Goal: Transaction & Acquisition: Purchase product/service

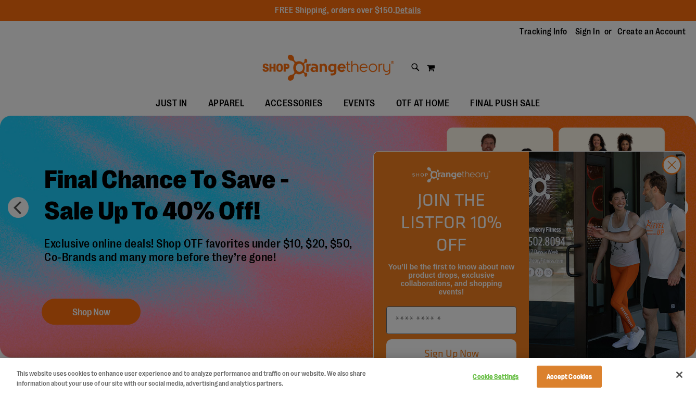
click at [668, 186] on div at bounding box center [348, 197] width 696 height 394
click at [670, 187] on div at bounding box center [348, 197] width 696 height 394
click at [468, 317] on div at bounding box center [348, 197] width 696 height 394
click at [453, 322] on div at bounding box center [348, 197] width 696 height 394
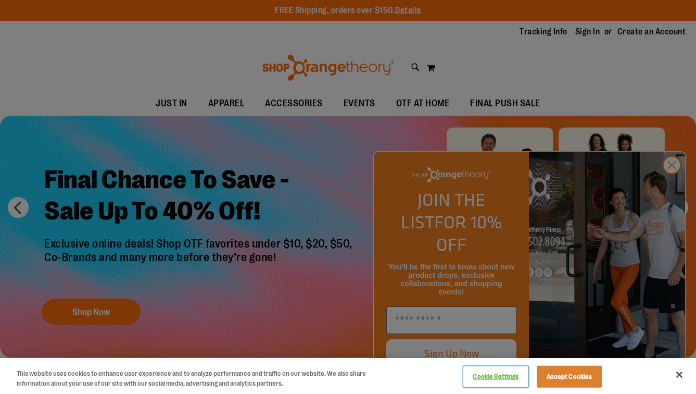
click at [499, 377] on button "Cookie Settings" at bounding box center [495, 376] width 65 height 21
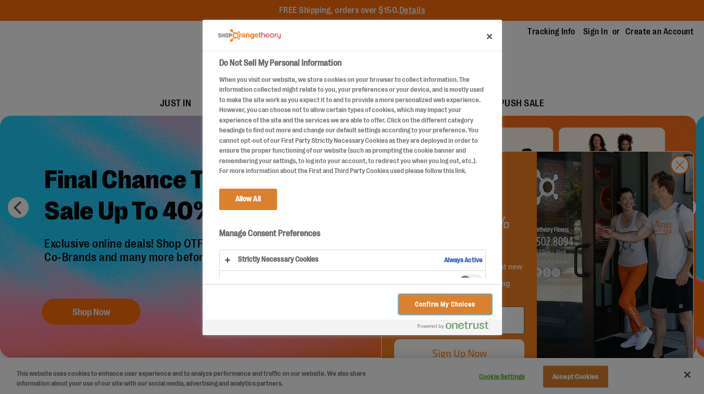
click at [454, 305] on button "Confirm My Choices" at bounding box center [445, 304] width 92 height 20
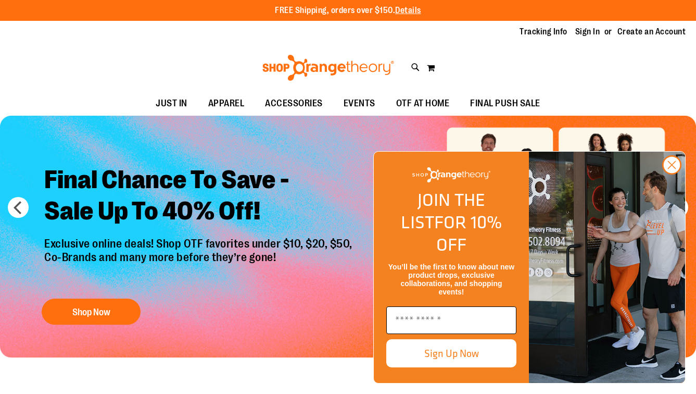
click at [446, 319] on input "Enter email" at bounding box center [451, 320] width 130 height 28
type input "**********"
click at [463, 352] on button "Sign Up Now" at bounding box center [451, 353] width 130 height 28
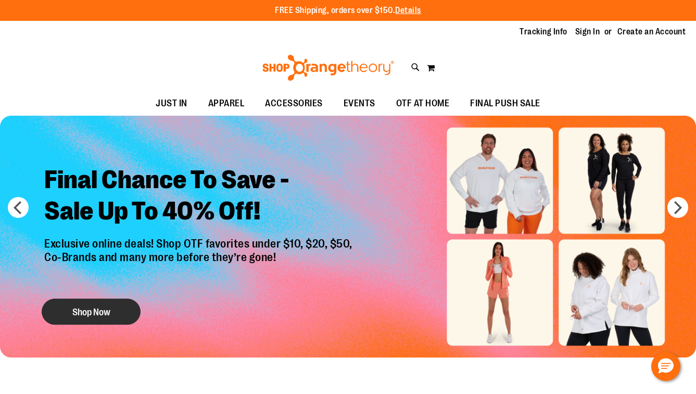
click at [94, 312] on button "Shop Now" at bounding box center [91, 311] width 99 height 26
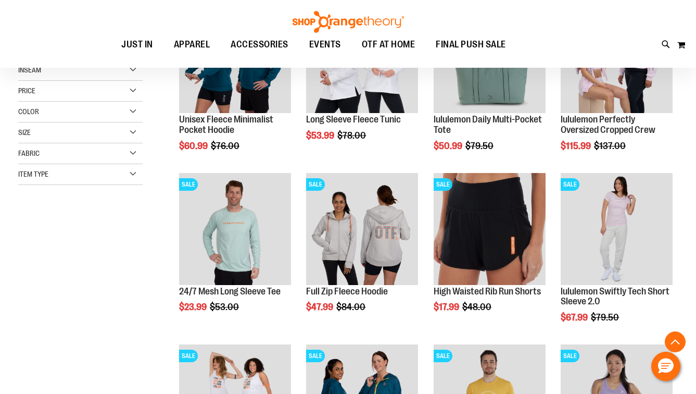
scroll to position [210, 0]
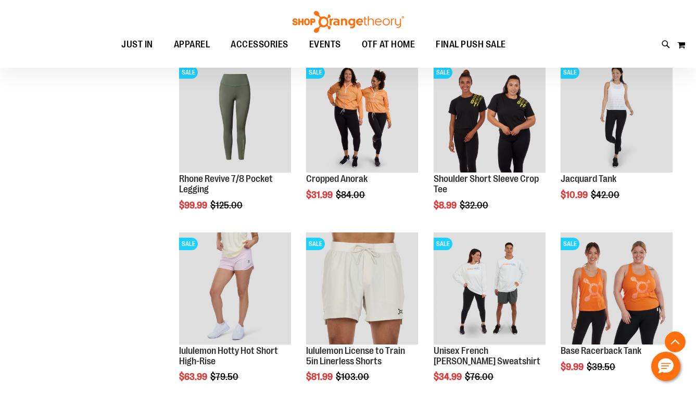
scroll to position [661, 0]
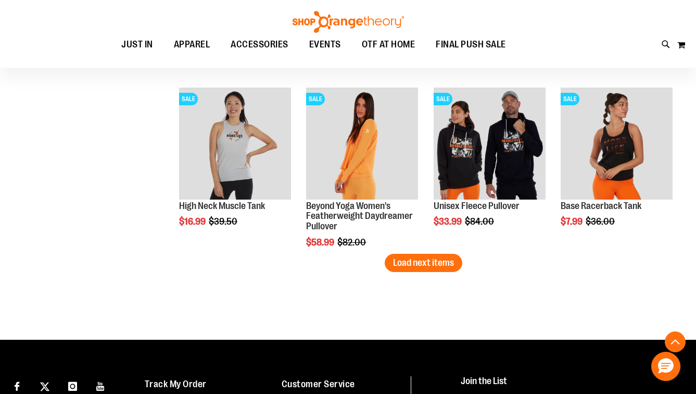
scroll to position [1554, 0]
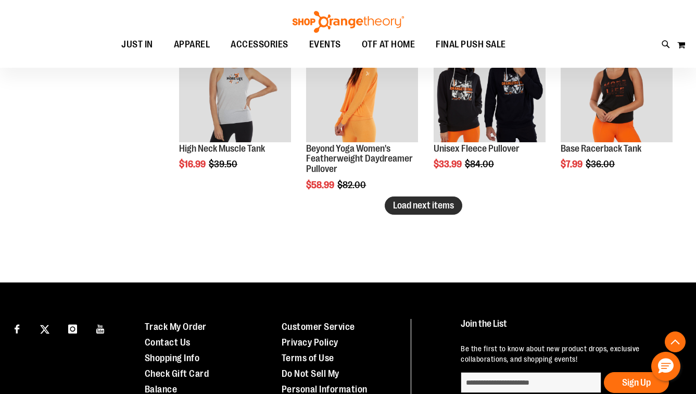
click at [443, 207] on span "Load next items" at bounding box center [423, 205] width 61 height 10
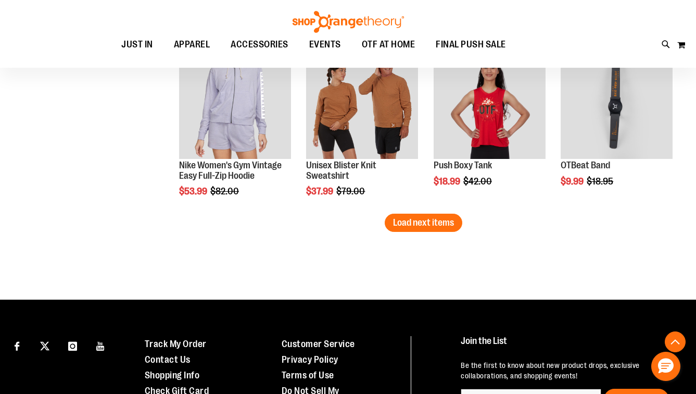
scroll to position [2055, 0]
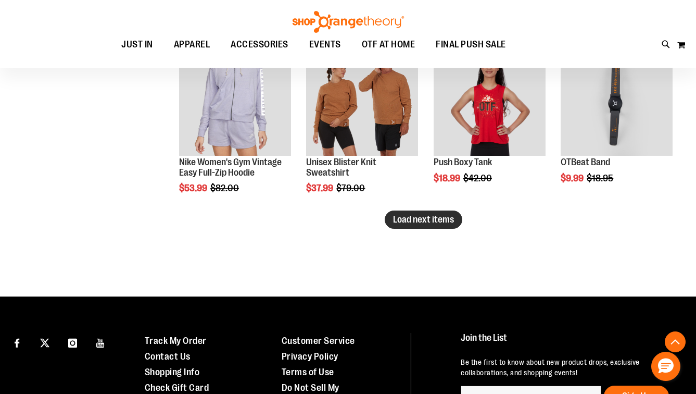
click at [450, 221] on span "Load next items" at bounding box center [423, 219] width 61 height 10
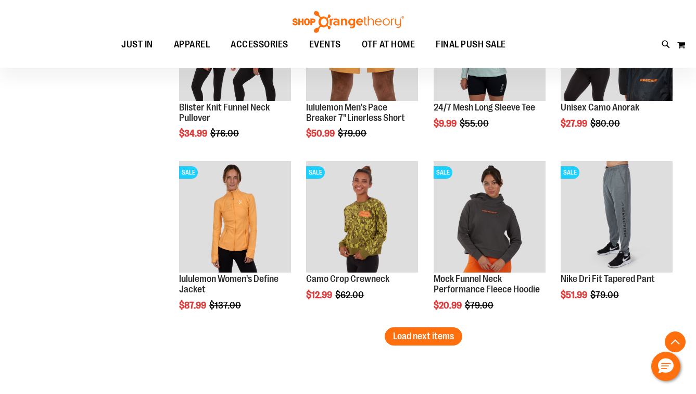
scroll to position [2454, 0]
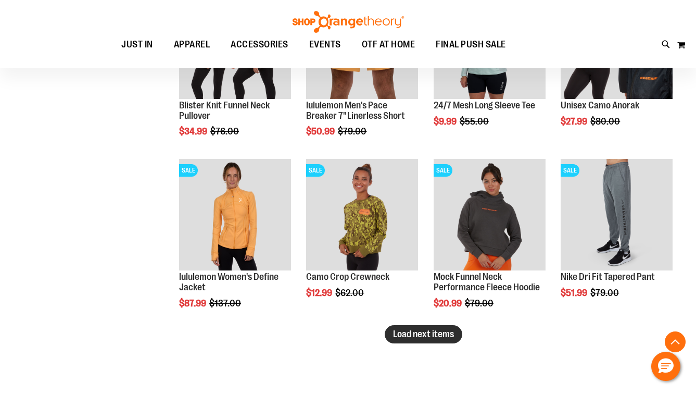
click at [413, 334] on span "Load next items" at bounding box center [423, 333] width 61 height 10
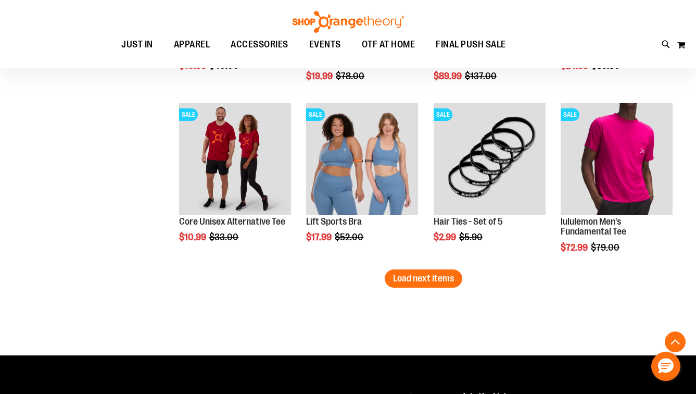
scroll to position [3027, 0]
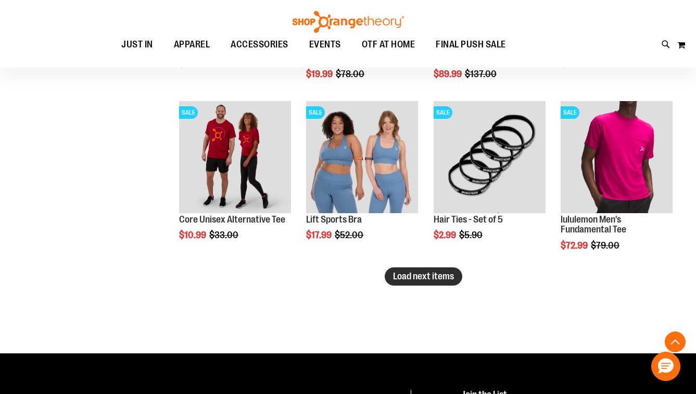
click at [433, 276] on span "Load next items" at bounding box center [423, 276] width 61 height 10
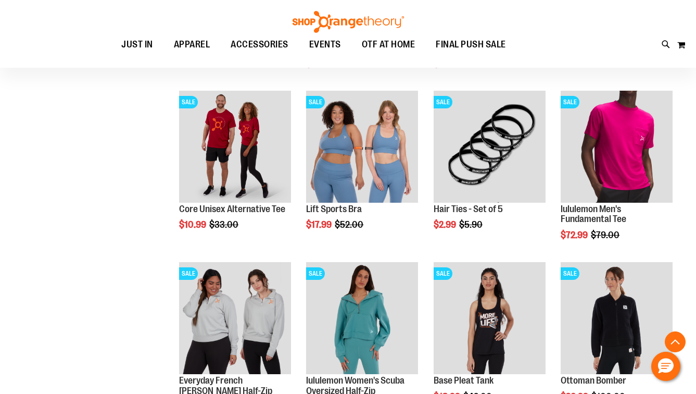
scroll to position [3067, 0]
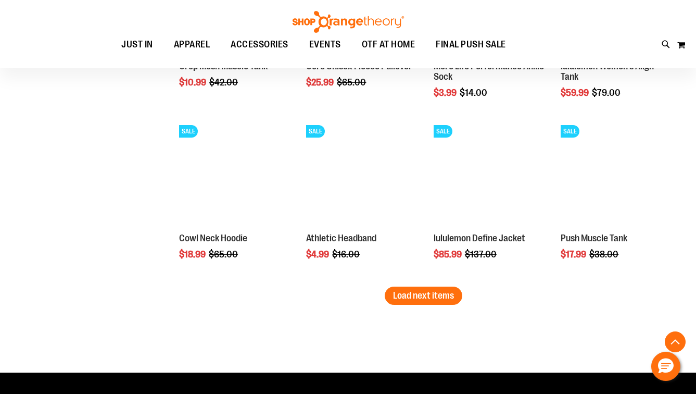
scroll to position [3498, 0]
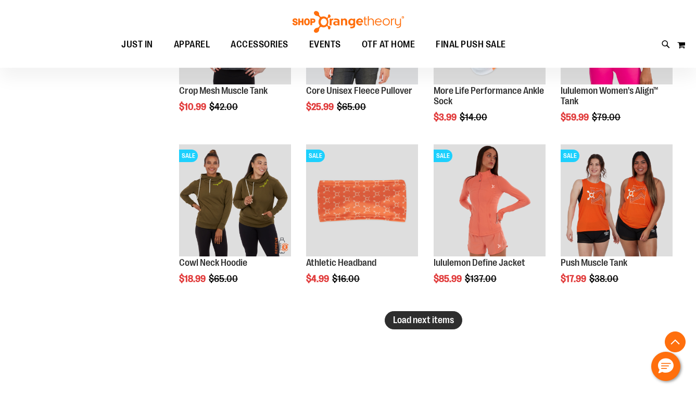
click at [411, 314] on span "Load next items" at bounding box center [423, 319] width 61 height 10
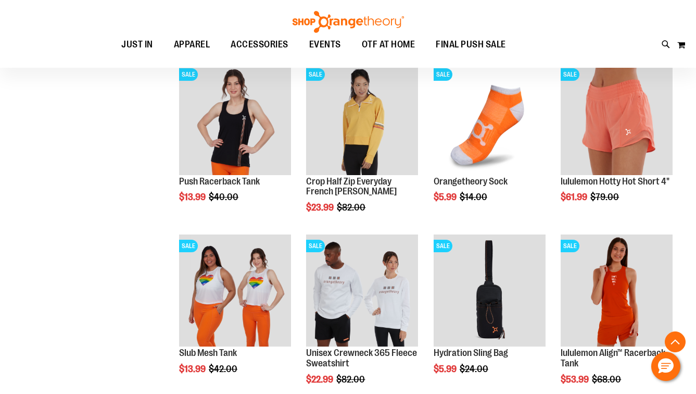
scroll to position [3906, 0]
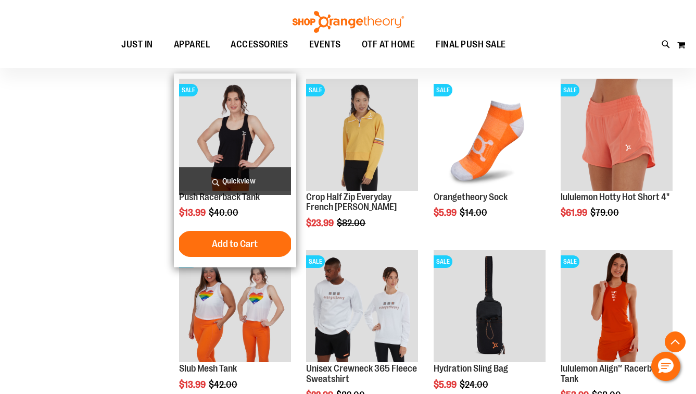
click at [210, 140] on img "product" at bounding box center [235, 135] width 112 height 112
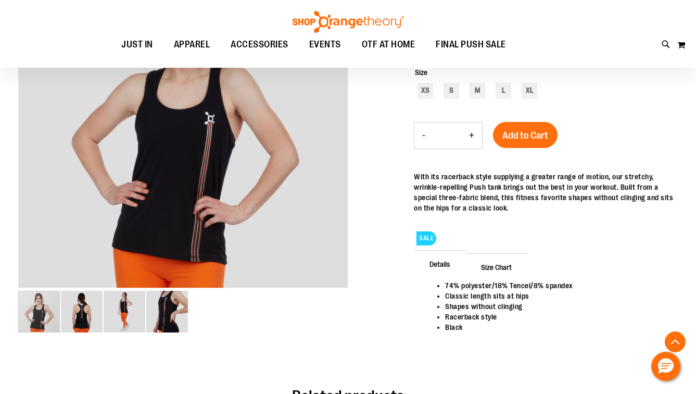
scroll to position [193, 0]
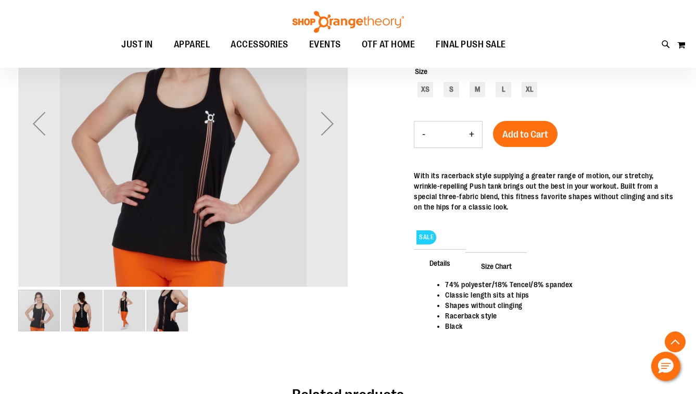
click at [169, 311] on img "image 4 of 4" at bounding box center [167, 310] width 42 height 42
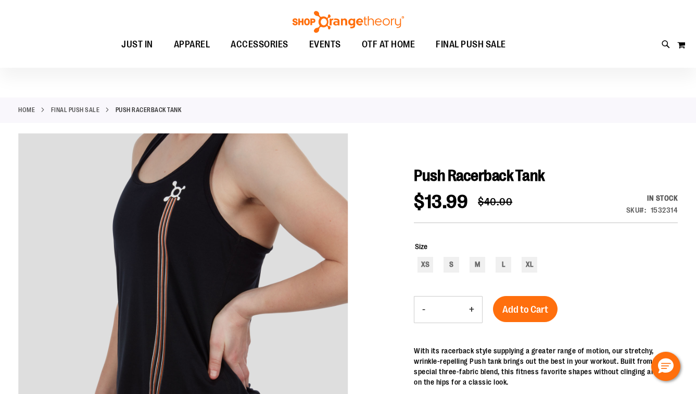
scroll to position [19, 0]
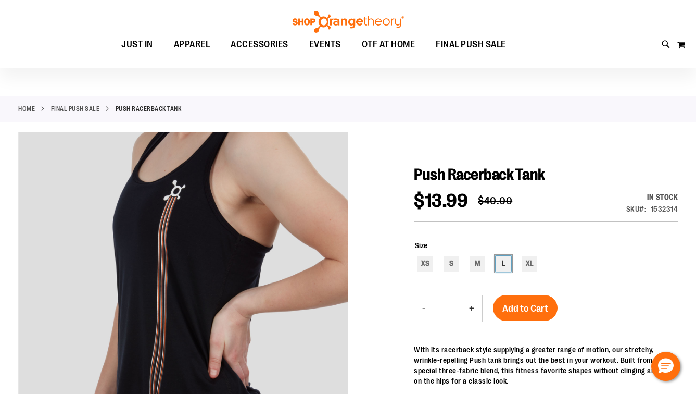
click at [504, 267] on div "L" at bounding box center [504, 264] width 16 height 16
type input "***"
click at [523, 312] on span "Add to Cart" at bounding box center [525, 307] width 46 height 11
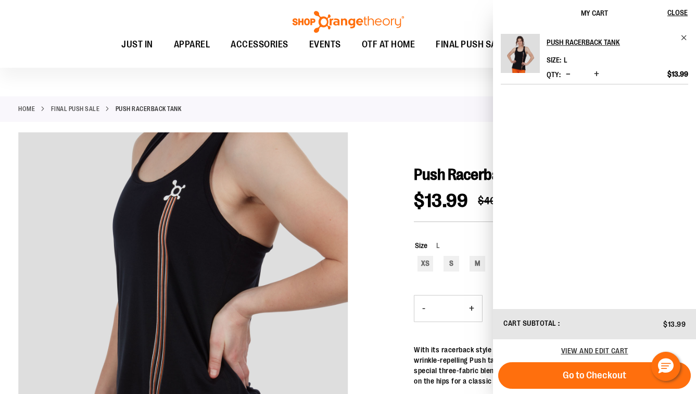
click at [78, 101] on div "Home FINAL PUSH SALE Push Racerback Tank" at bounding box center [348, 109] width 696 height 26
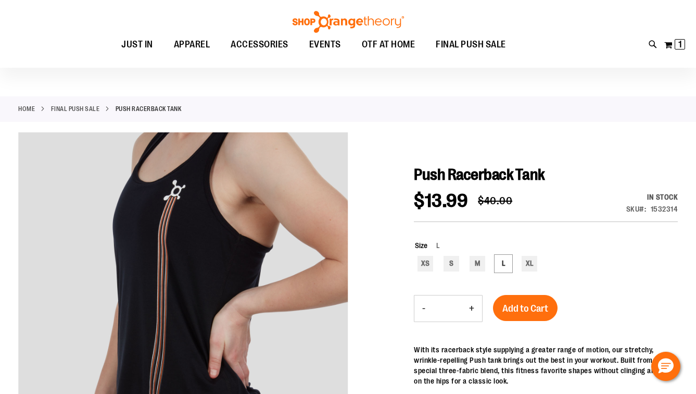
click at [81, 107] on link "FINAL PUSH SALE" at bounding box center [75, 108] width 49 height 9
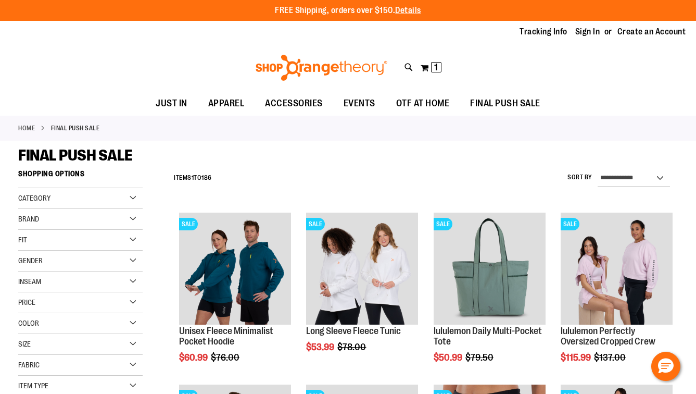
click at [48, 239] on div "Fit" at bounding box center [80, 240] width 124 height 21
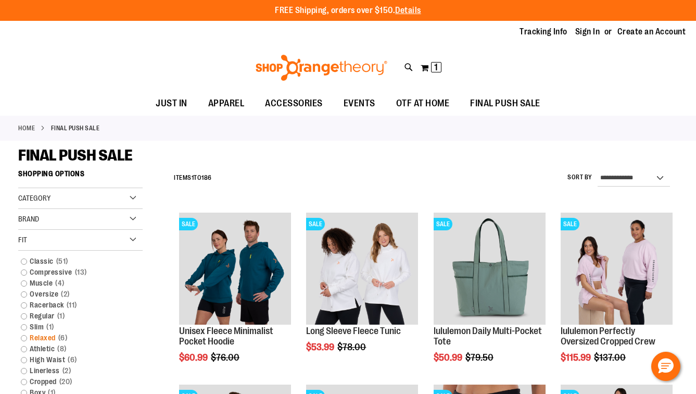
click at [51, 338] on link "Relaxed 6 items" at bounding box center [75, 337] width 119 height 11
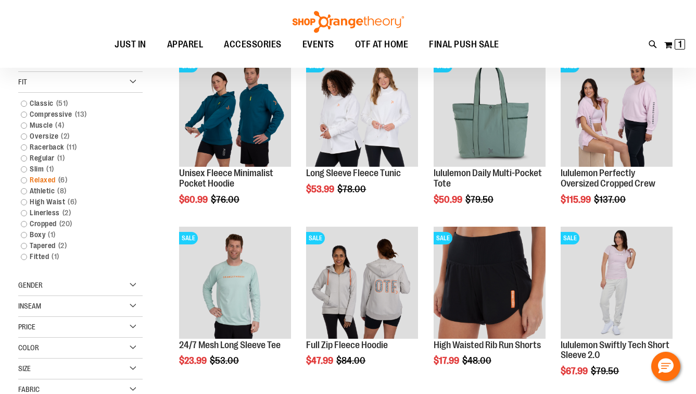
scroll to position [164, 0]
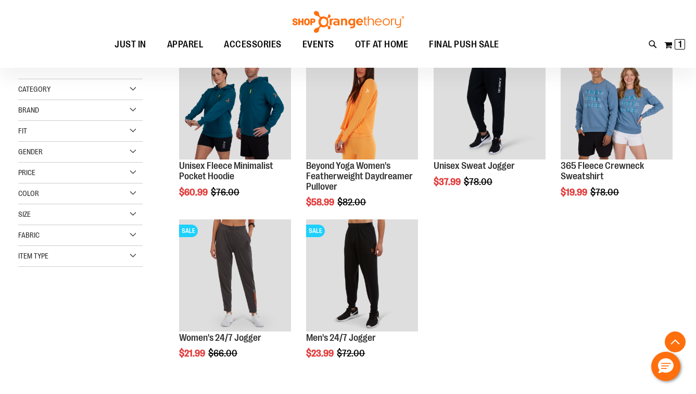
click at [53, 150] on div "Gender" at bounding box center [80, 152] width 124 height 21
click at [40, 180] on link "Women 2 items" at bounding box center [75, 184] width 119 height 11
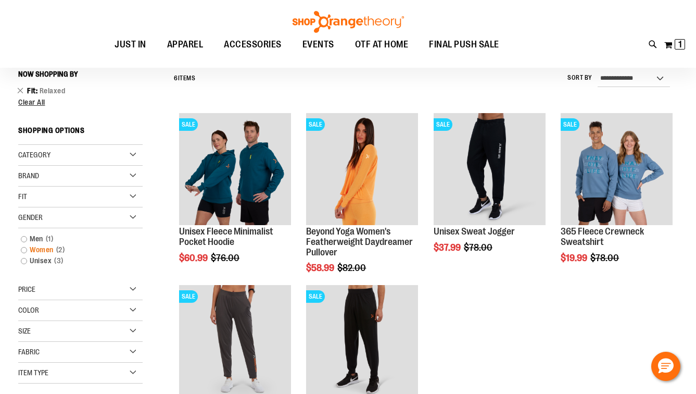
scroll to position [97, 0]
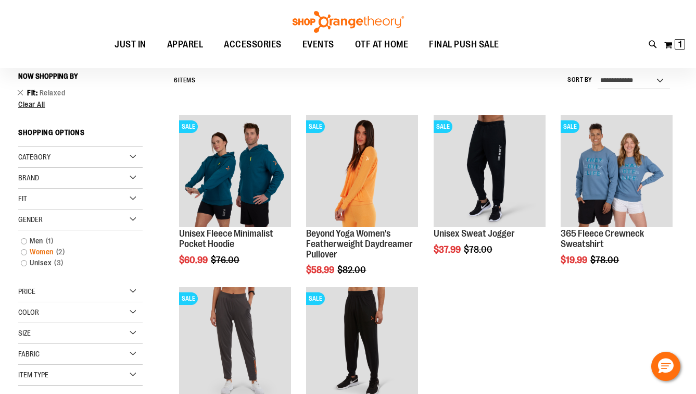
click at [49, 251] on link "Women 2 items" at bounding box center [75, 251] width 119 height 11
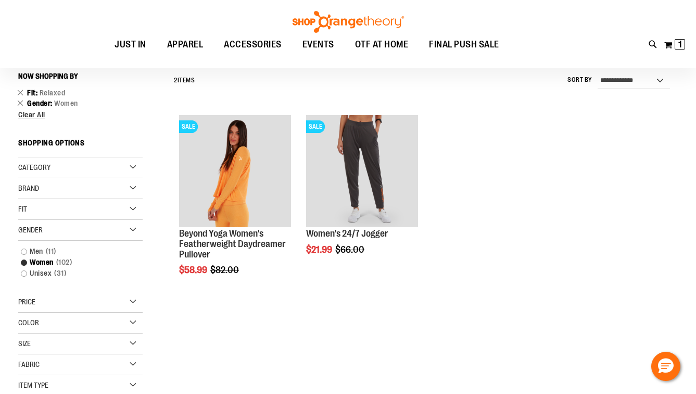
click at [41, 159] on div "Category" at bounding box center [80, 167] width 124 height 21
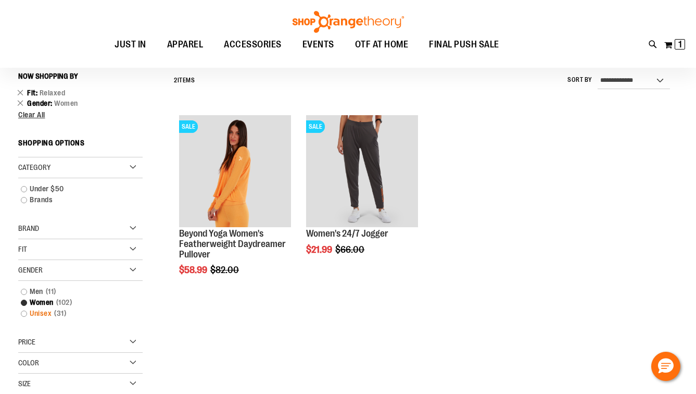
click at [42, 314] on link "Unisex 31 items" at bounding box center [75, 313] width 119 height 11
click at [26, 313] on link "Unisex 31 items" at bounding box center [75, 313] width 119 height 11
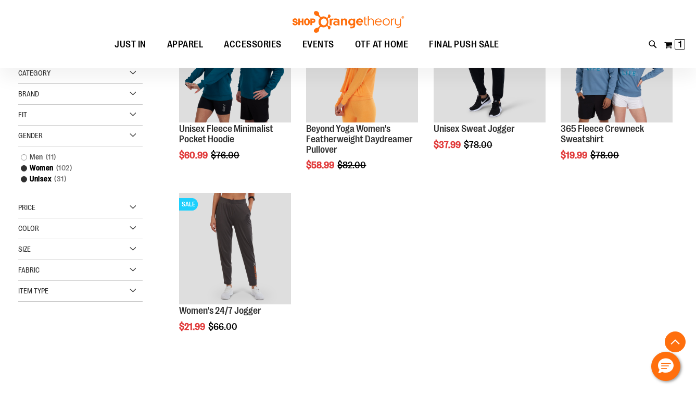
scroll to position [202, 0]
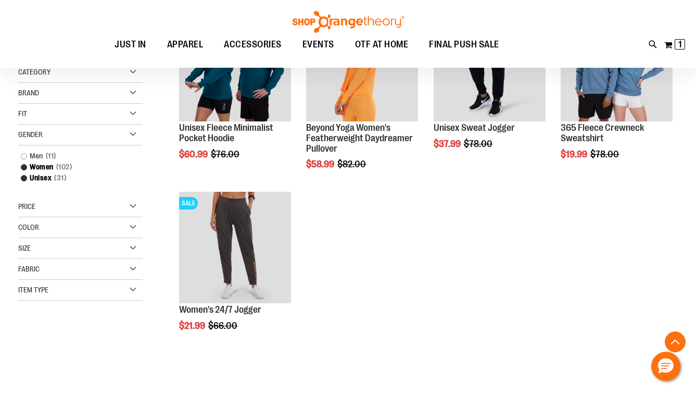
click at [79, 288] on div "Item Type" at bounding box center [80, 290] width 124 height 21
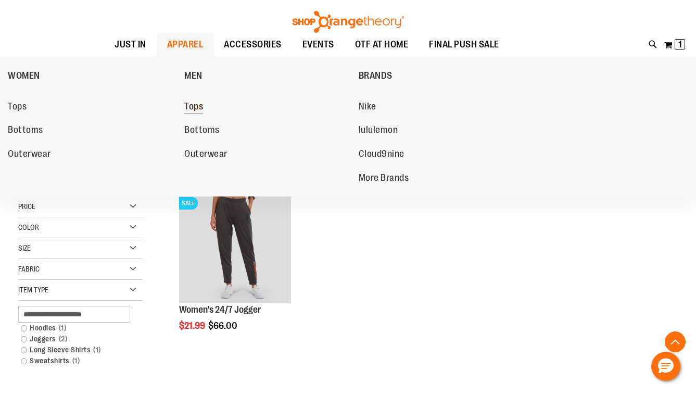
click at [196, 105] on span "Tops" at bounding box center [193, 107] width 19 height 13
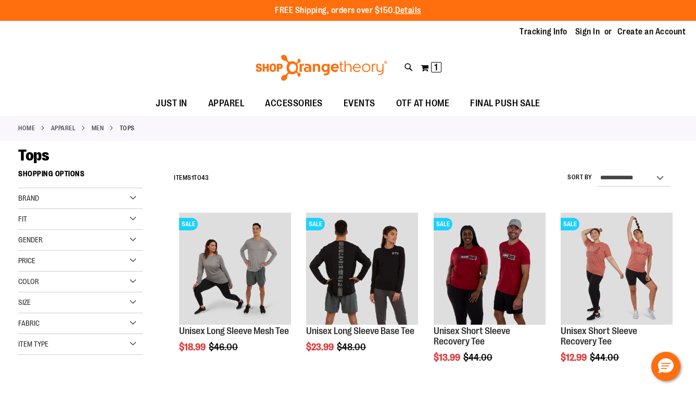
click at [72, 344] on div "Item Type" at bounding box center [80, 344] width 124 height 21
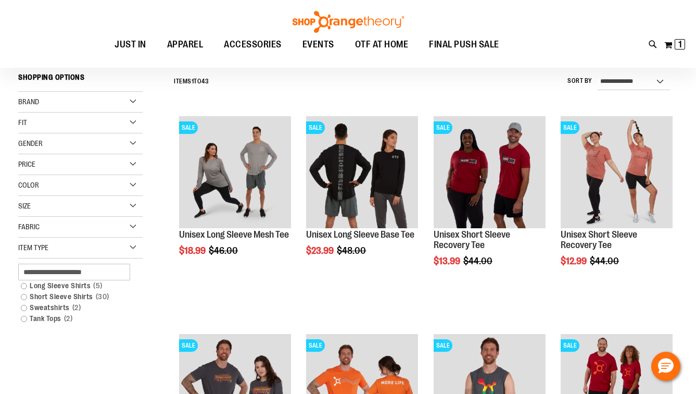
scroll to position [158, 0]
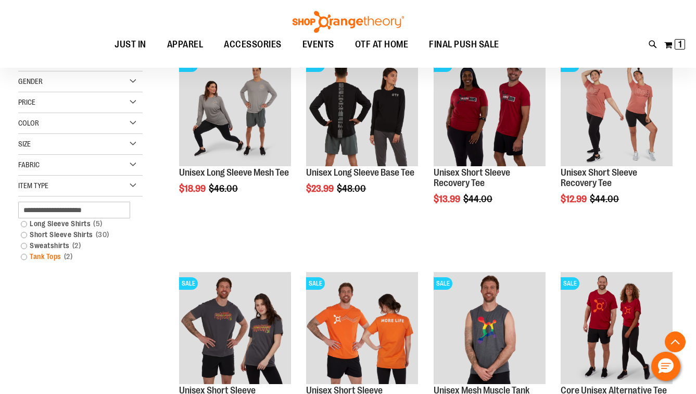
click at [47, 256] on link "Tank Tops 2 items" at bounding box center [75, 256] width 119 height 11
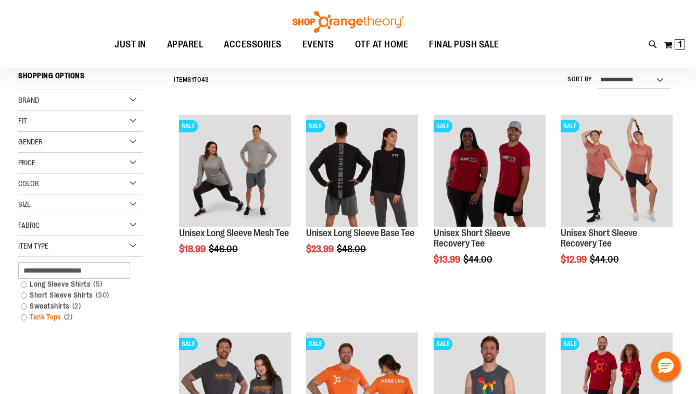
scroll to position [97, 0]
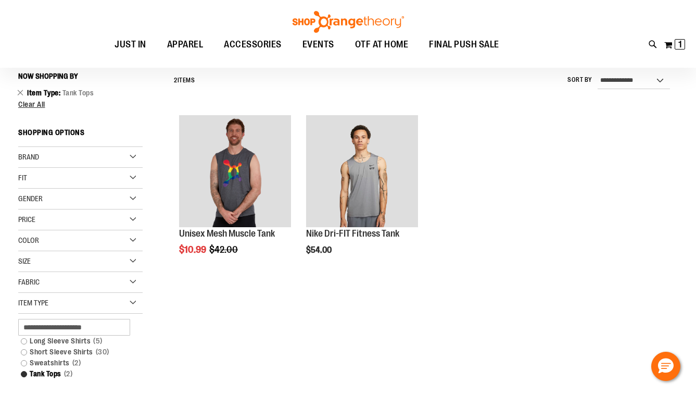
click at [43, 313] on div "Item Type" at bounding box center [80, 303] width 124 height 21
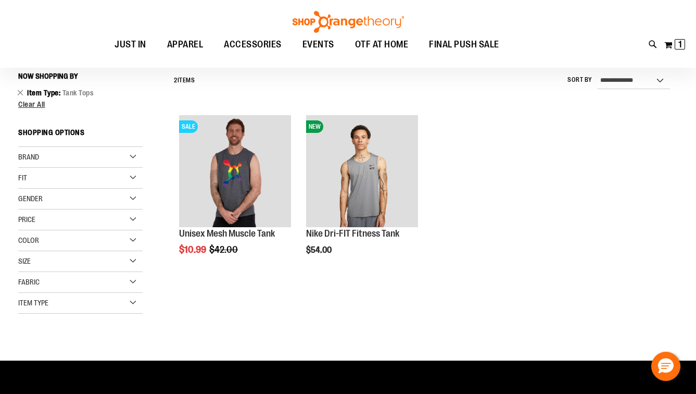
click at [50, 197] on div "Gender" at bounding box center [80, 198] width 124 height 21
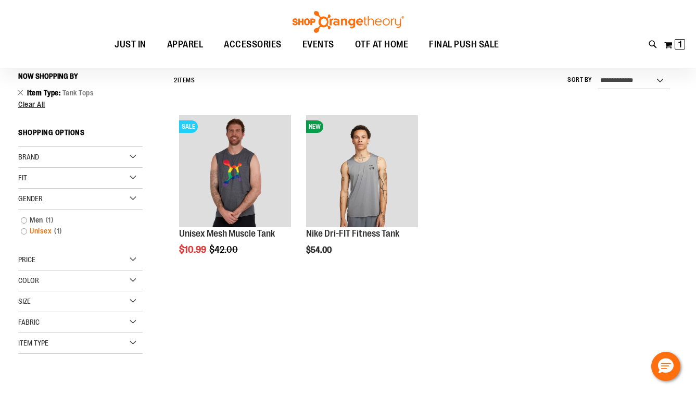
click at [41, 231] on link "Unisex 1 item" at bounding box center [75, 230] width 119 height 11
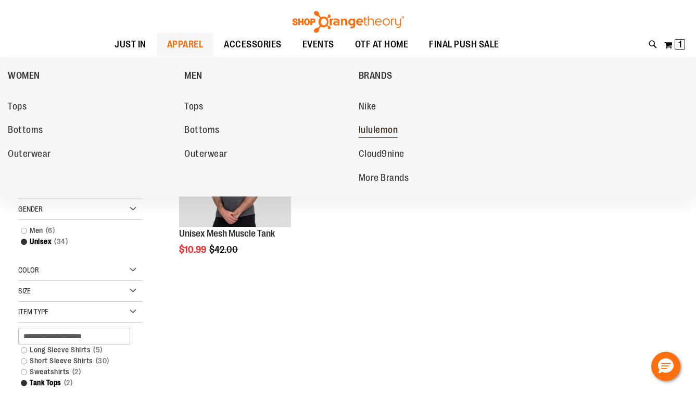
click at [382, 129] on span "lululemon" at bounding box center [379, 130] width 40 height 13
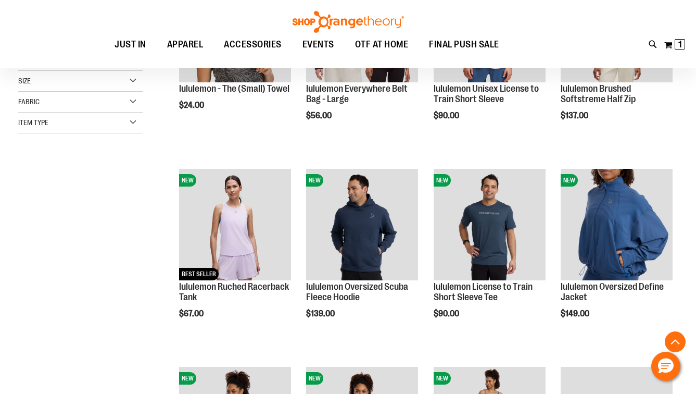
scroll to position [252, 0]
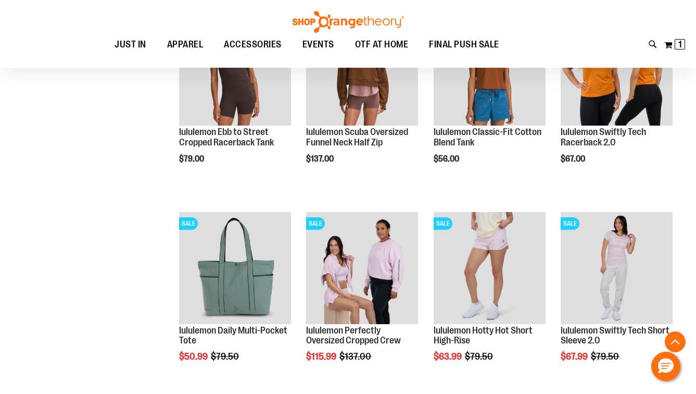
scroll to position [791, 0]
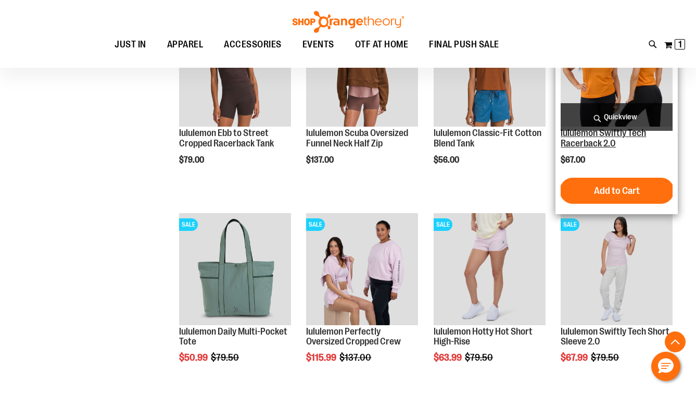
click at [623, 134] on link "lululemon Swiftly Tech Racerback 2.0" at bounding box center [603, 138] width 85 height 21
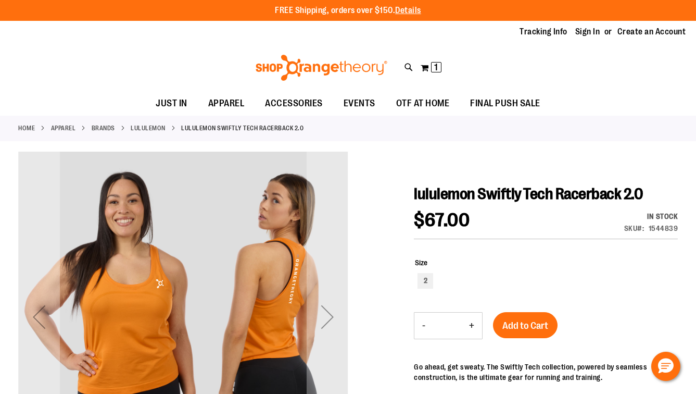
scroll to position [3, 0]
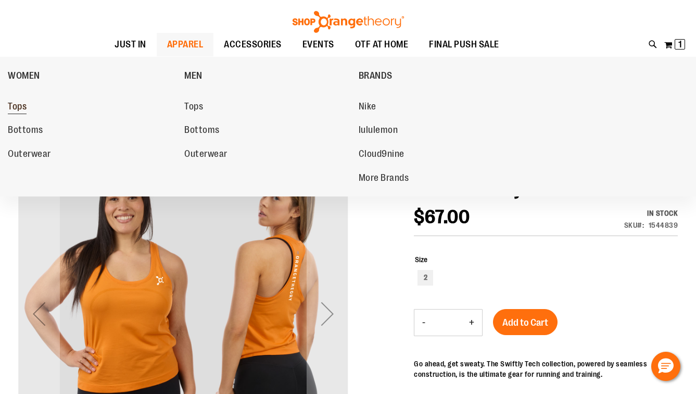
click at [18, 107] on span "Tops" at bounding box center [17, 107] width 19 height 13
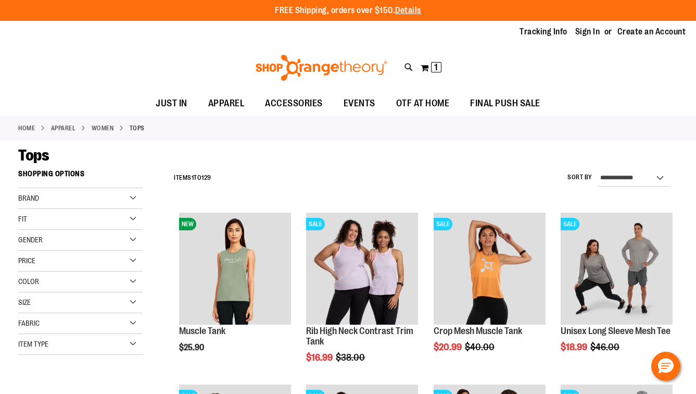
click at [36, 283] on span "Color" at bounding box center [28, 281] width 21 height 8
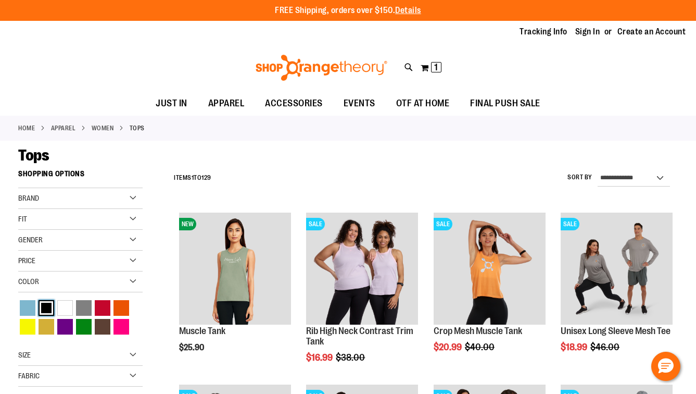
click at [49, 308] on div "Black" at bounding box center [47, 308] width 16 height 16
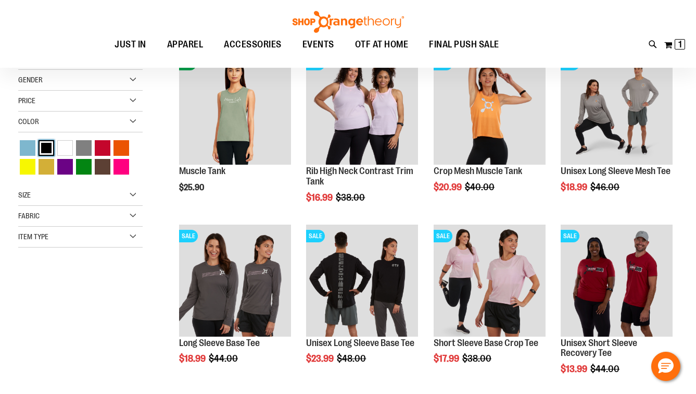
scroll to position [164, 0]
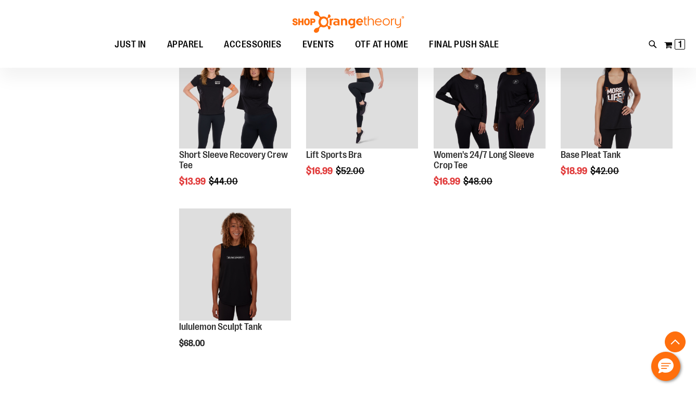
scroll to position [699, 0]
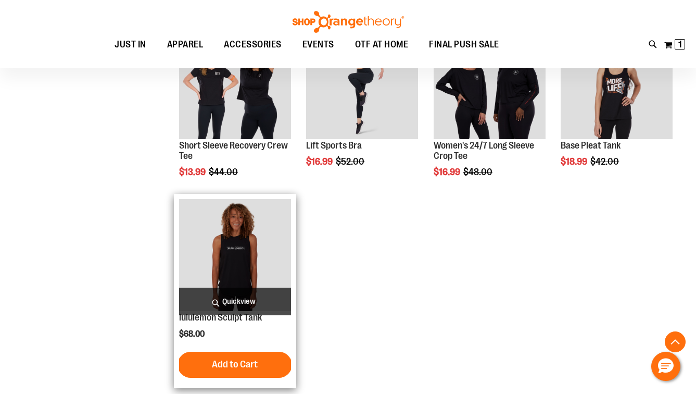
click at [245, 270] on img "product" at bounding box center [235, 255] width 112 height 112
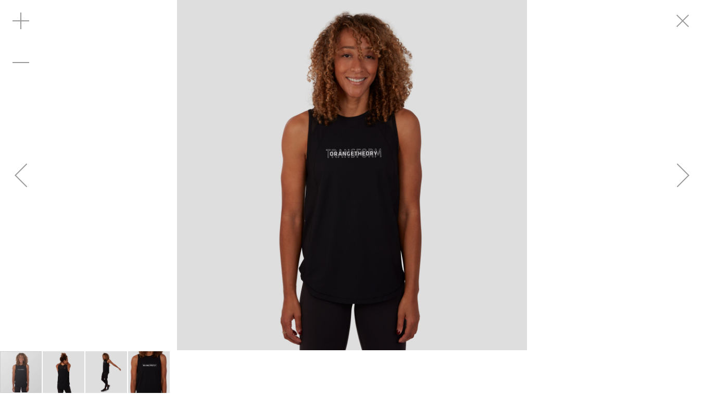
click at [156, 375] on img "image 4 of 4" at bounding box center [149, 372] width 42 height 42
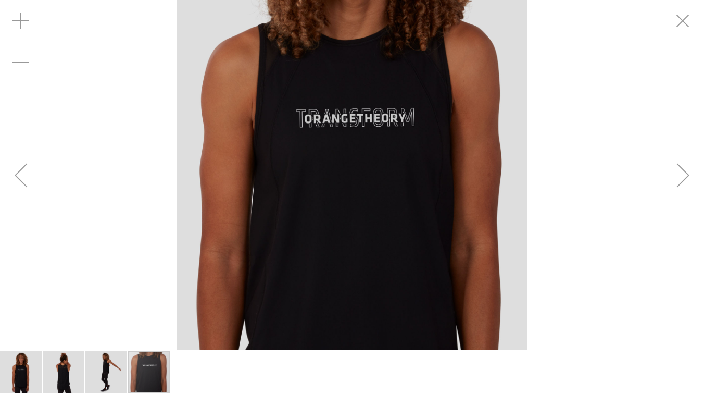
click at [685, 174] on div "Next" at bounding box center [683, 175] width 42 height 42
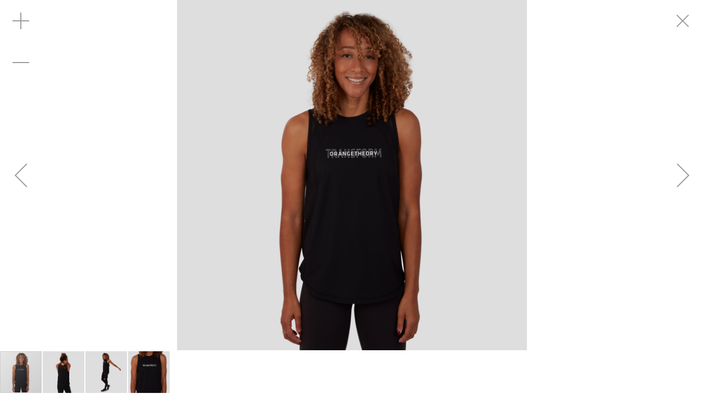
click at [685, 174] on div "Next" at bounding box center [683, 175] width 42 height 42
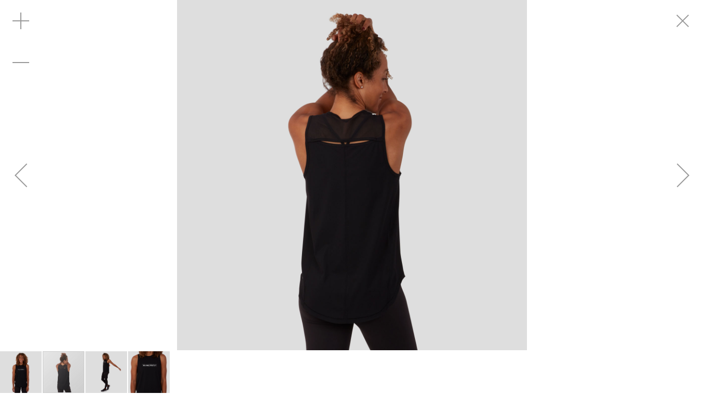
click at [685, 174] on div "Next" at bounding box center [683, 175] width 42 height 42
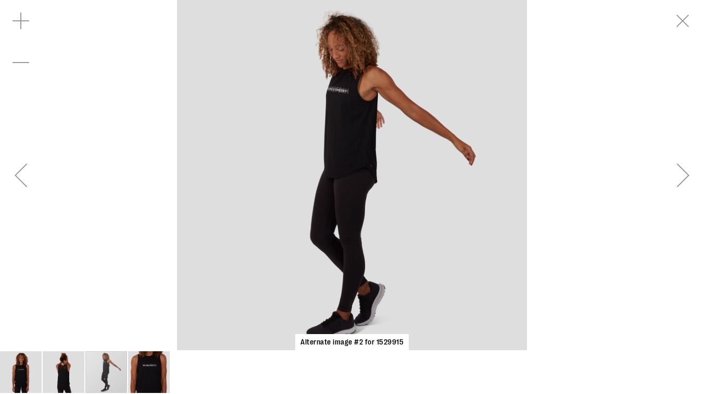
click at [685, 174] on div "Next" at bounding box center [683, 175] width 42 height 42
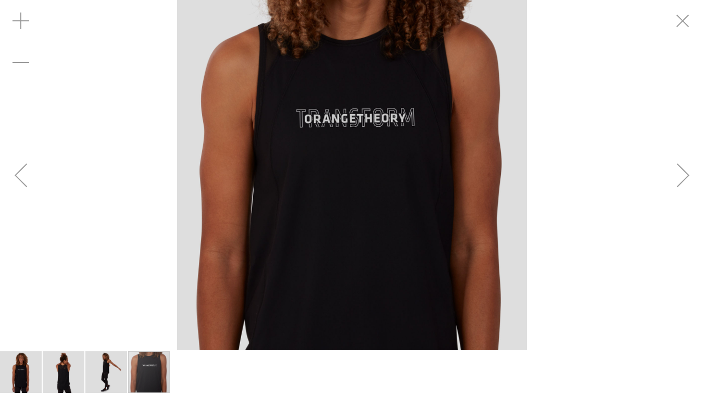
click at [685, 175] on div "Next" at bounding box center [683, 175] width 42 height 42
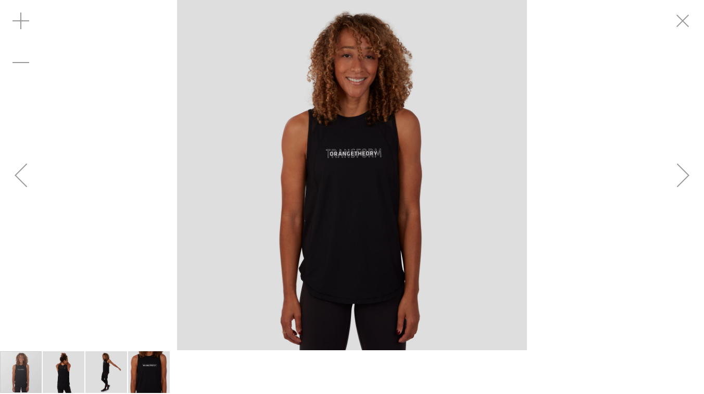
click at [685, 175] on div "Next" at bounding box center [683, 175] width 42 height 42
